Goal: Task Accomplishment & Management: Manage account settings

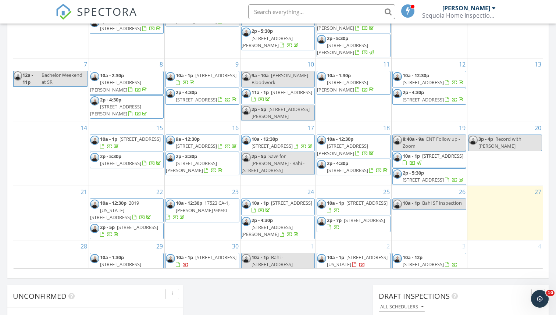
scroll to position [31, 0]
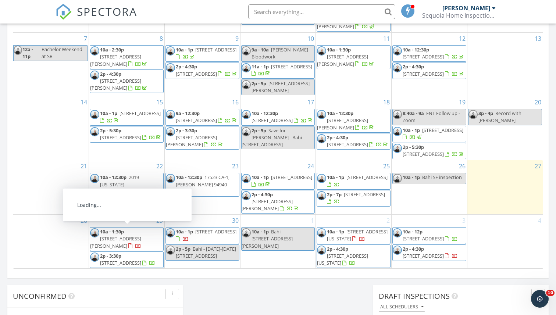
click at [124, 234] on span "10a - 1:30p" at bounding box center [112, 231] width 24 height 7
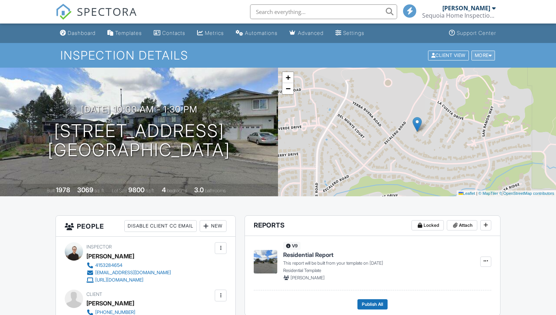
click at [486, 54] on div "More" at bounding box center [483, 55] width 24 height 10
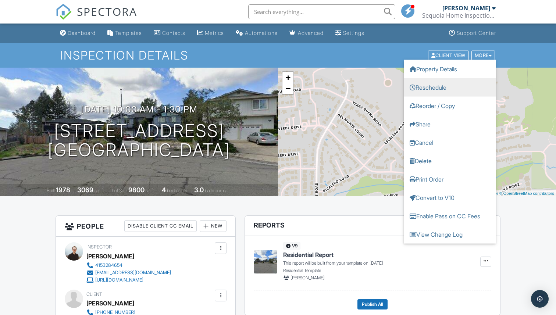
click at [436, 84] on link "Reschedule" at bounding box center [450, 87] width 92 height 18
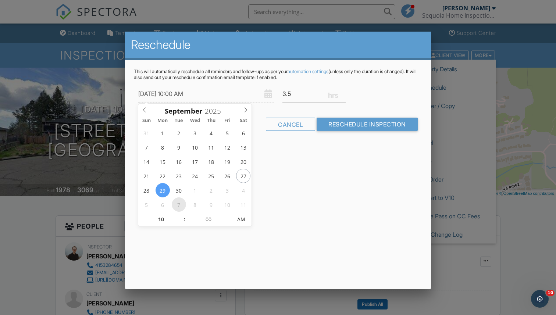
type input "10/07/2025 10:00 AM"
click at [344, 97] on input "3.25" at bounding box center [313, 94] width 63 height 18
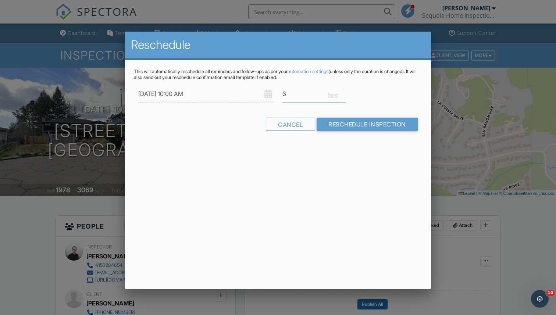
click at [344, 97] on input "3" at bounding box center [313, 94] width 63 height 18
click at [344, 97] on input "2.75" at bounding box center [313, 94] width 63 height 18
type input "2.5"
click at [344, 97] on input "2.5" at bounding box center [313, 94] width 63 height 18
click at [346, 127] on input "Reschedule Inspection" at bounding box center [366, 124] width 101 height 13
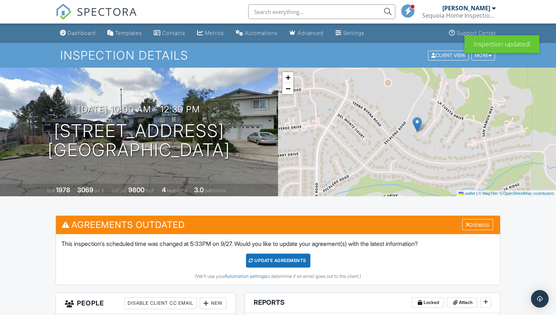
click at [291, 257] on div "Update Agreements" at bounding box center [278, 261] width 64 height 14
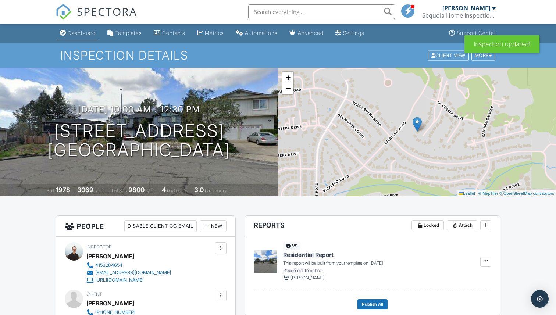
click at [76, 35] on div "Dashboard" at bounding box center [82, 33] width 28 height 6
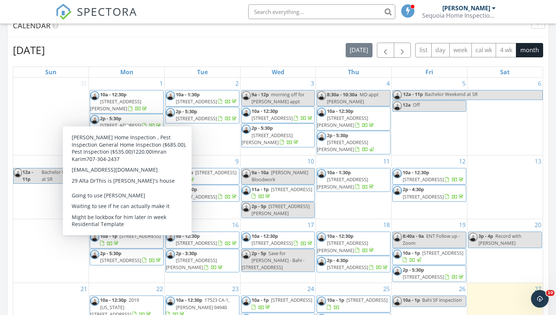
scroll to position [305, 0]
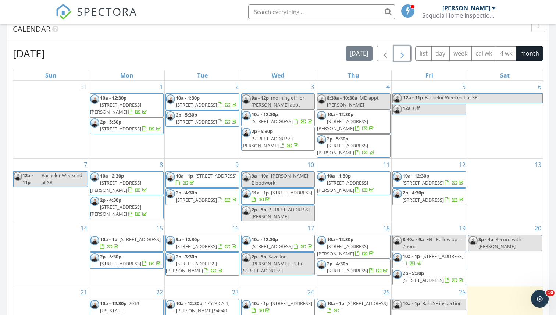
click at [401, 53] on span "button" at bounding box center [402, 53] width 9 height 9
